Goal: Task Accomplishment & Management: Complete application form

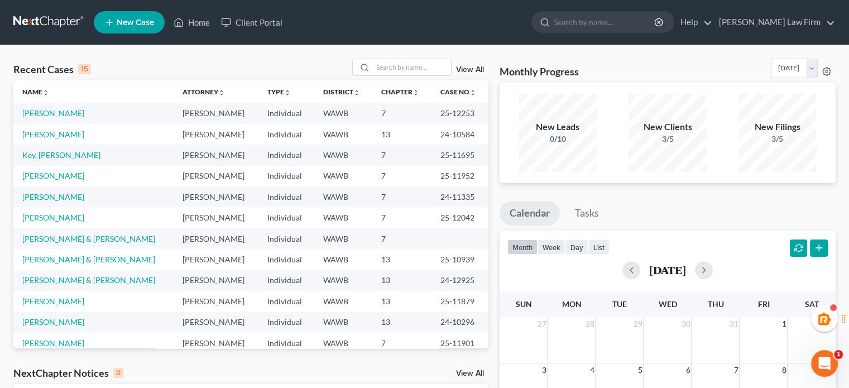
click at [76, 178] on td "[PERSON_NAME]" at bounding box center [93, 176] width 160 height 21
click at [71, 178] on link "[PERSON_NAME]" at bounding box center [53, 175] width 62 height 9
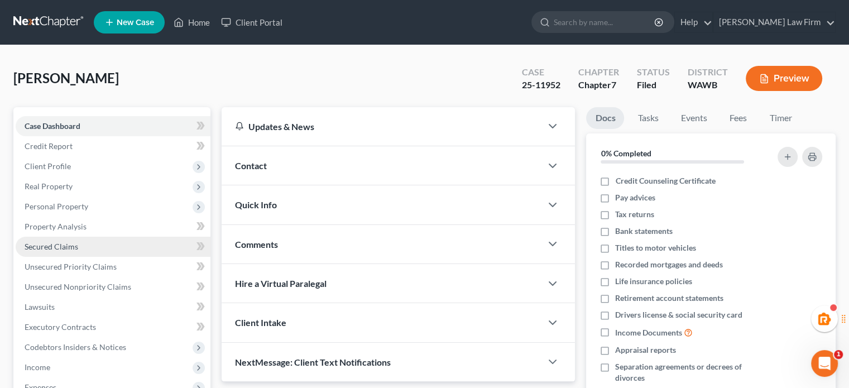
click at [65, 253] on link "Secured Claims" at bounding box center [113, 247] width 195 height 20
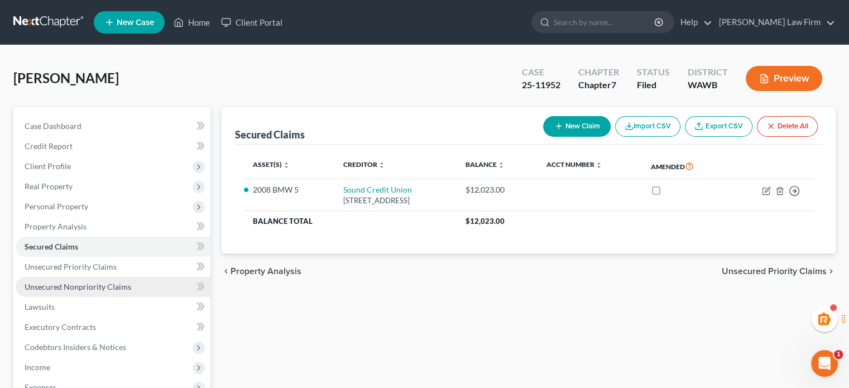
click at [81, 279] on link "Unsecured Nonpriority Claims" at bounding box center [113, 287] width 195 height 20
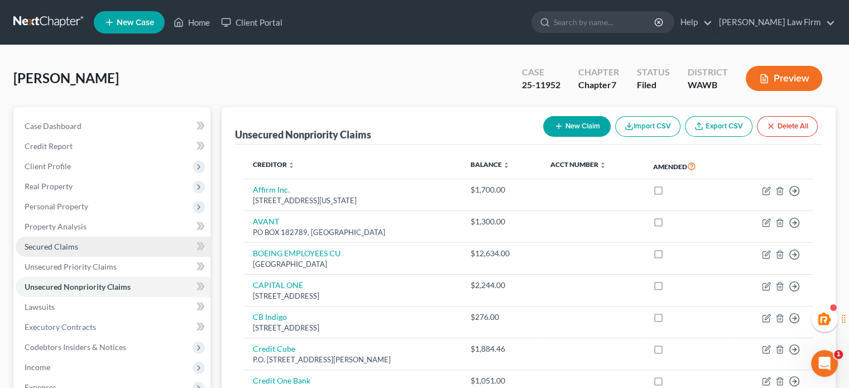
click at [74, 247] on span "Secured Claims" at bounding box center [52, 246] width 54 height 9
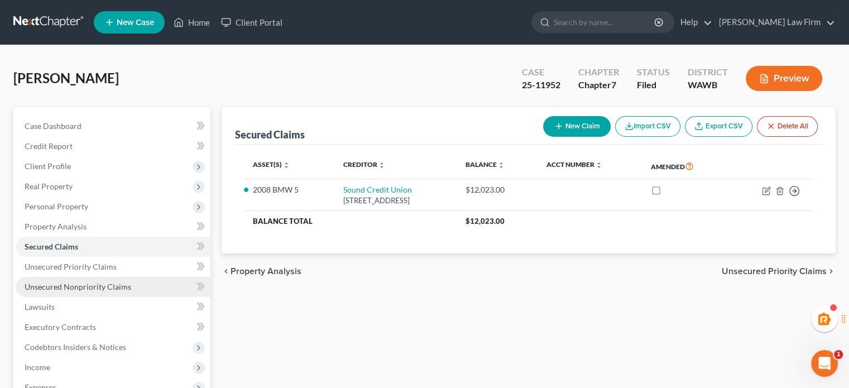
click at [78, 281] on link "Unsecured Nonpriority Claims" at bounding box center [113, 287] width 195 height 20
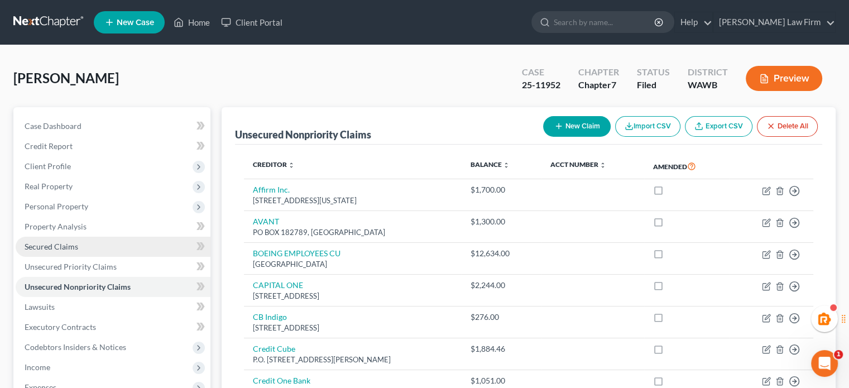
click at [79, 243] on link "Secured Claims" at bounding box center [113, 247] width 195 height 20
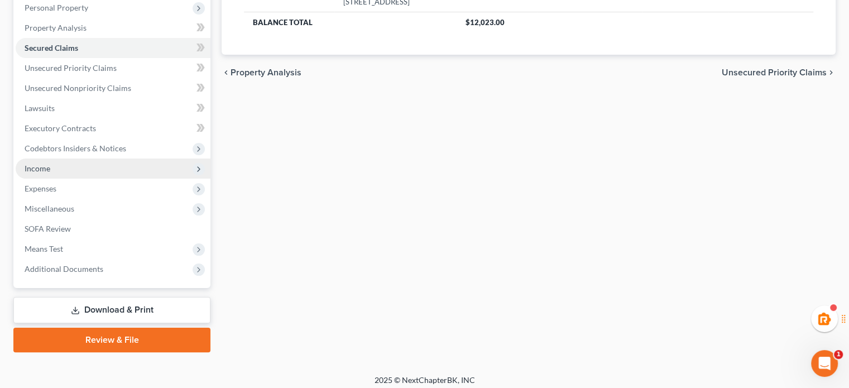
scroll to position [204, 0]
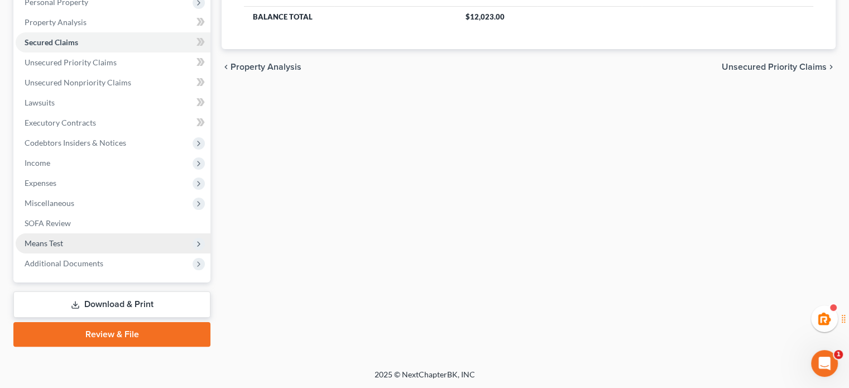
drag, startPoint x: 60, startPoint y: 238, endPoint x: 56, endPoint y: 250, distance: 11.8
click at [59, 238] on span "Means Test" at bounding box center [44, 242] width 39 height 9
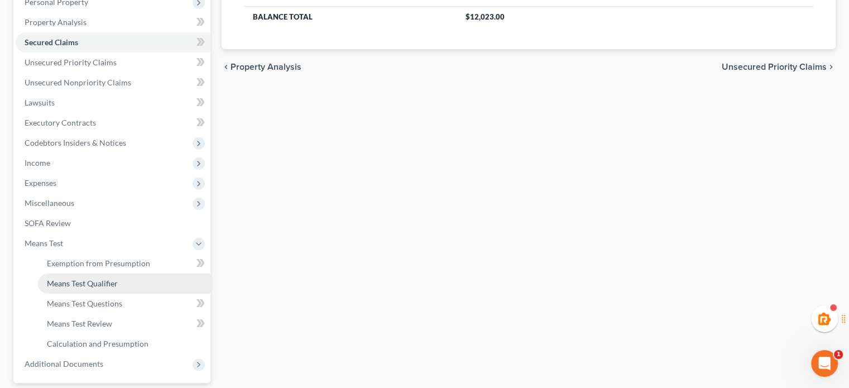
click at [62, 280] on span "Means Test Qualifier" at bounding box center [82, 283] width 71 height 9
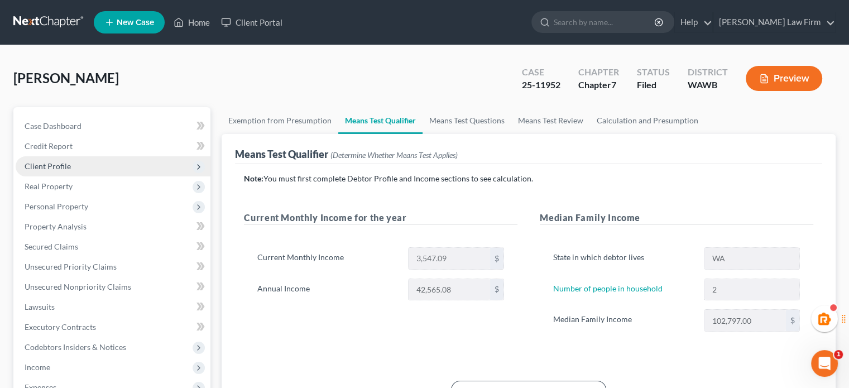
click at [85, 162] on span "Client Profile" at bounding box center [113, 166] width 195 height 20
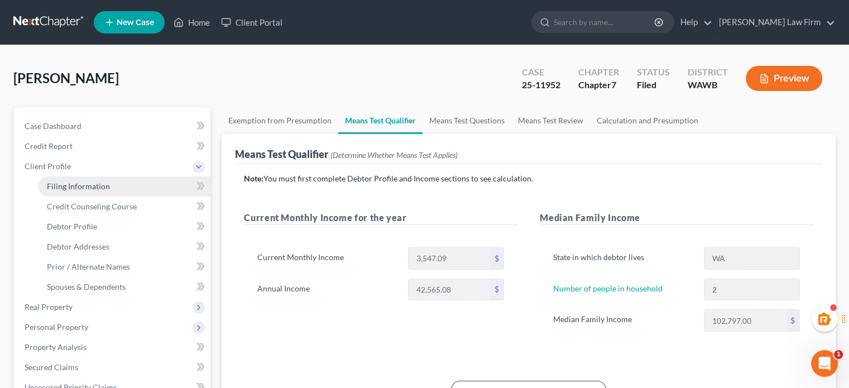
click at [87, 186] on span "Filing Information" at bounding box center [78, 185] width 63 height 9
select select "1"
select select "0"
select select "50"
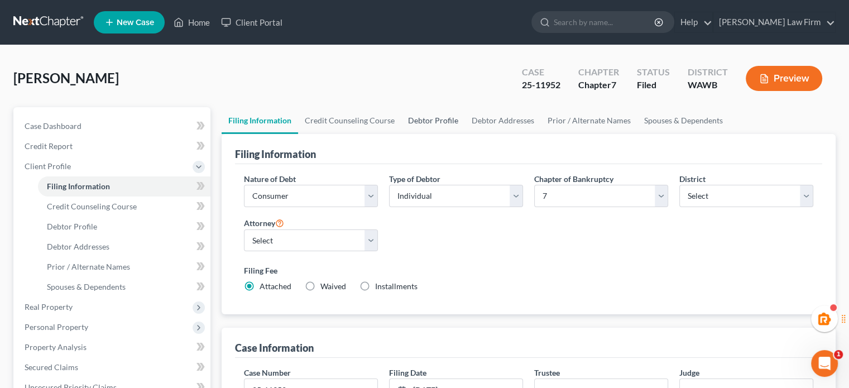
click at [433, 125] on link "Debtor Profile" at bounding box center [433, 120] width 64 height 27
select select "0"
select select "1"
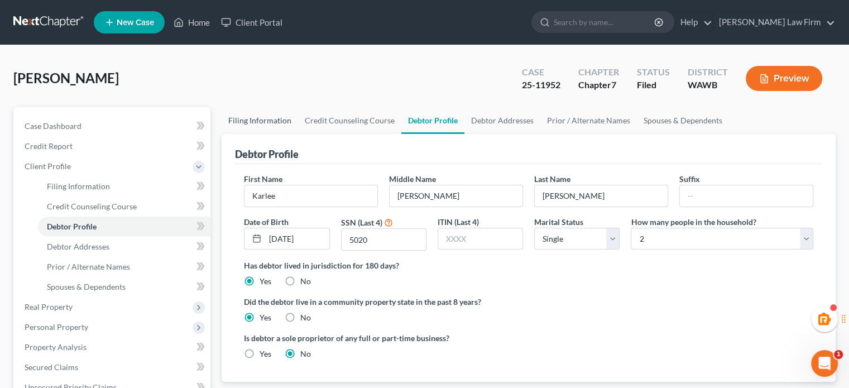
drag, startPoint x: 260, startPoint y: 113, endPoint x: 352, endPoint y: 27, distance: 125.6
click at [260, 113] on link "Filing Information" at bounding box center [260, 120] width 76 height 27
select select "1"
select select "0"
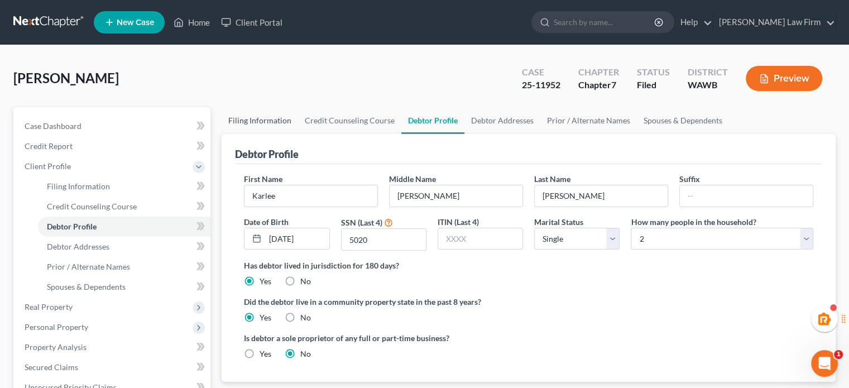
select select "87"
select select "1"
select select "50"
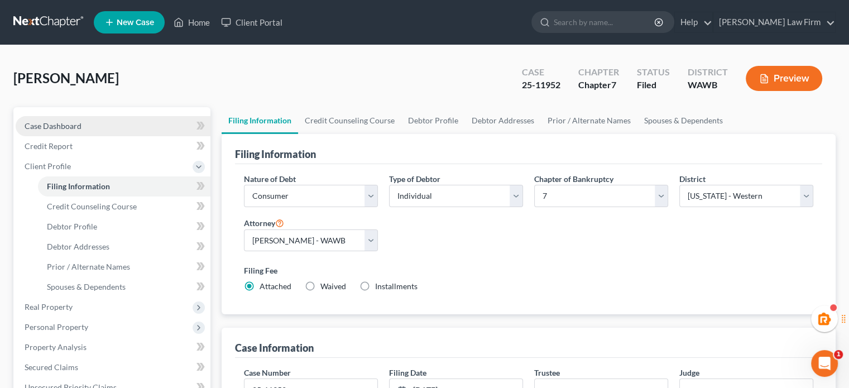
click at [109, 129] on link "Case Dashboard" at bounding box center [113, 126] width 195 height 20
